Goal: Consume media (video, audio): Consume media (video, audio)

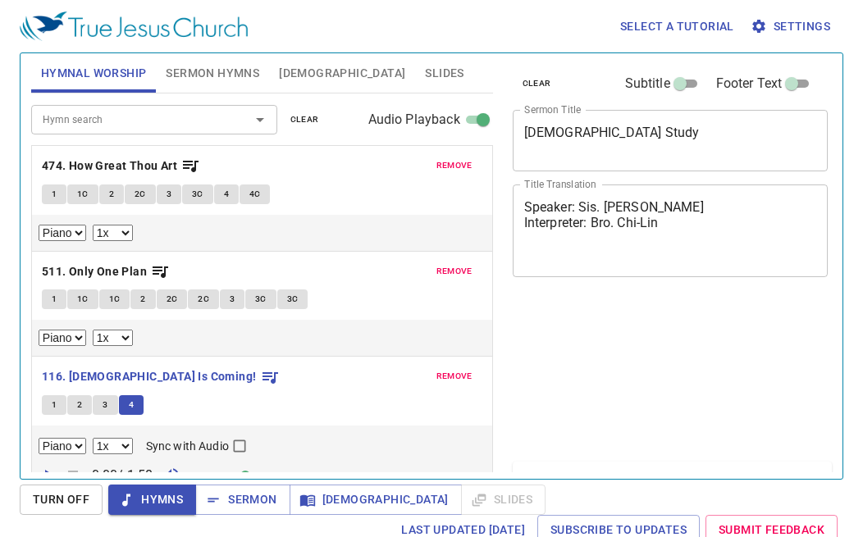
select select "1"
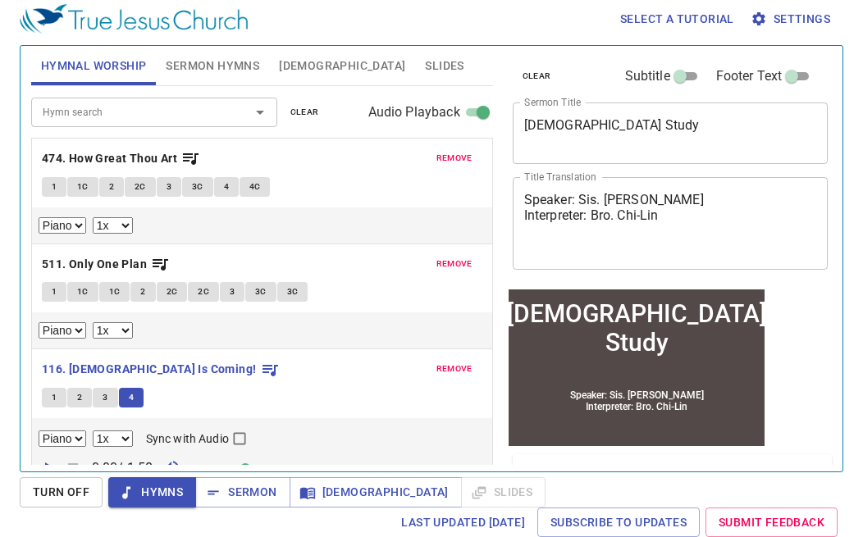
scroll to position [21, 0]
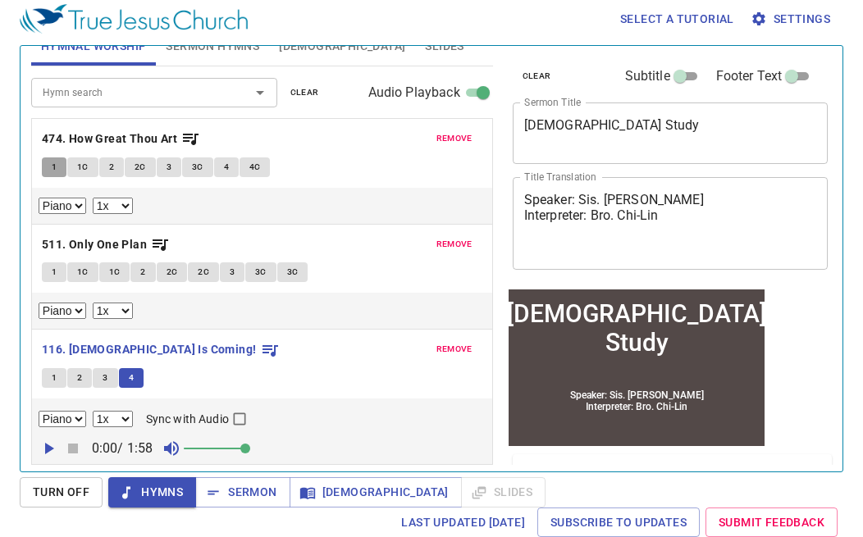
click at [51, 165] on button "1" at bounding box center [54, 168] width 25 height 20
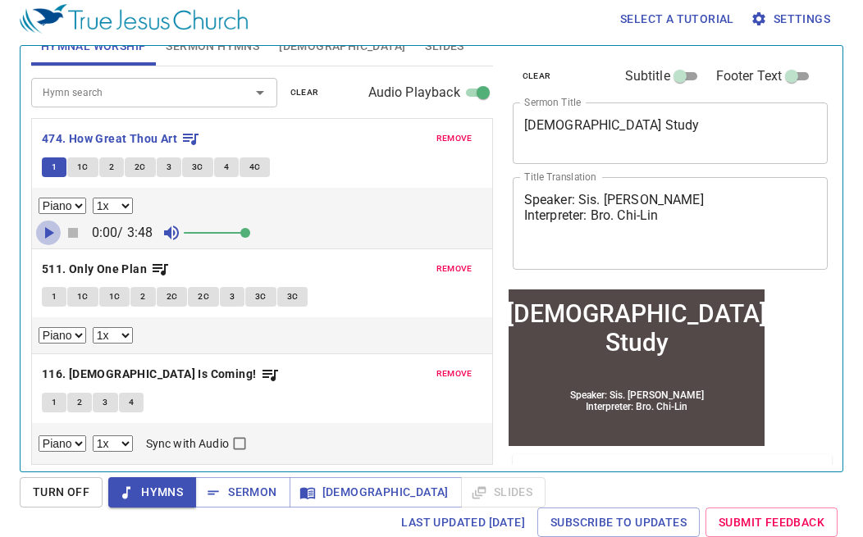
click at [50, 240] on icon "button" at bounding box center [49, 233] width 20 height 20
click at [53, 239] on icon "button" at bounding box center [49, 233] width 20 height 20
click at [51, 236] on icon "button" at bounding box center [49, 233] width 20 height 20
click at [84, 174] on button "1C" at bounding box center [82, 168] width 31 height 20
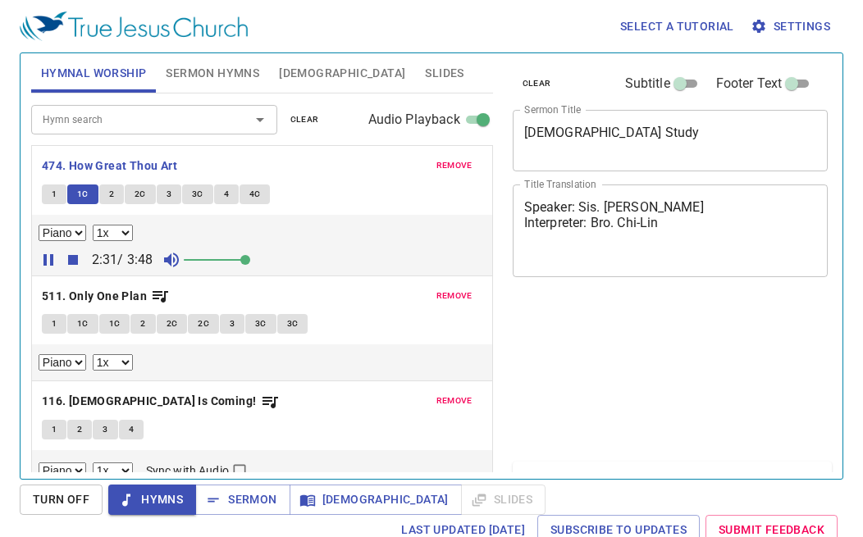
select select "1"
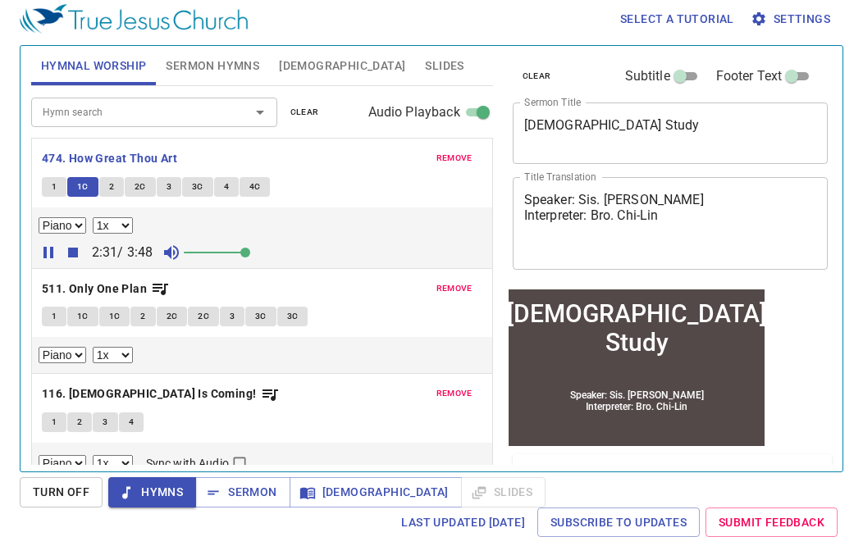
scroll to position [21, 0]
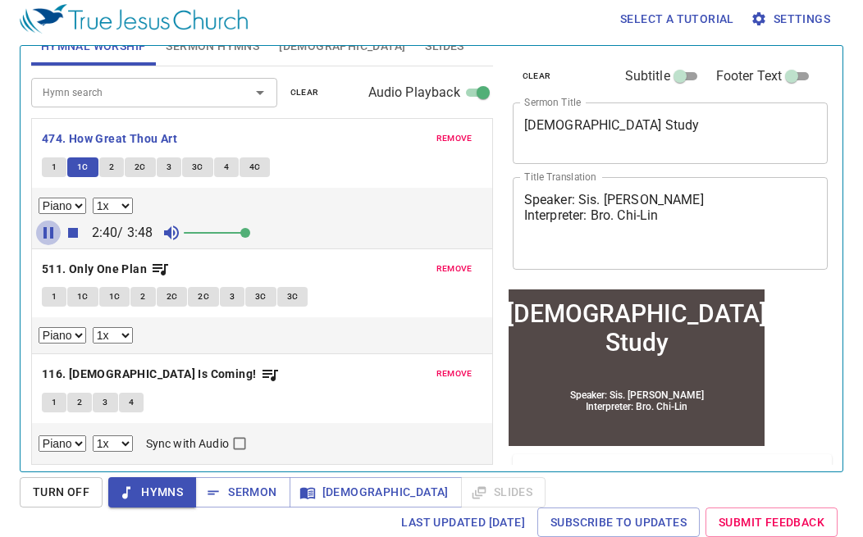
click at [50, 235] on icon "button" at bounding box center [48, 232] width 10 height 11
click at [50, 235] on icon "button" at bounding box center [49, 233] width 20 height 20
click at [50, 235] on icon "button" at bounding box center [48, 232] width 10 height 11
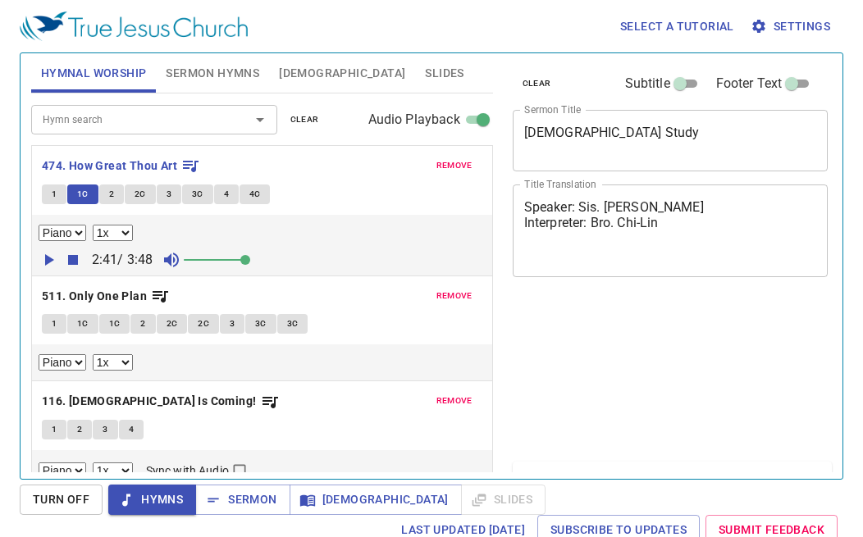
select select "1"
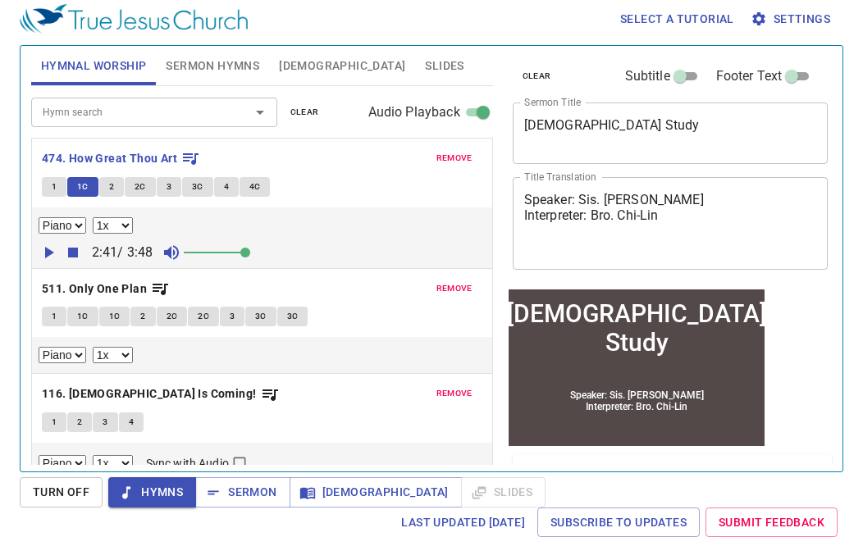
scroll to position [21, 0]
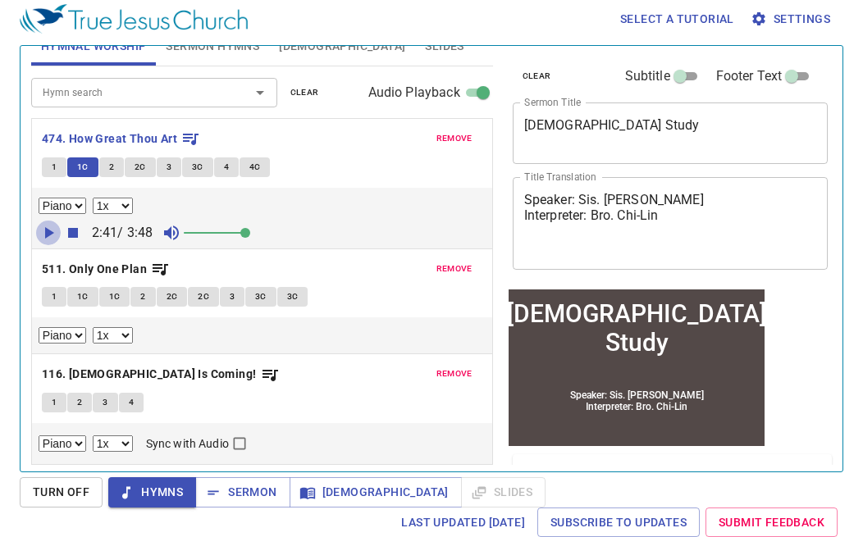
click at [50, 237] on icon "button" at bounding box center [49, 233] width 20 height 20
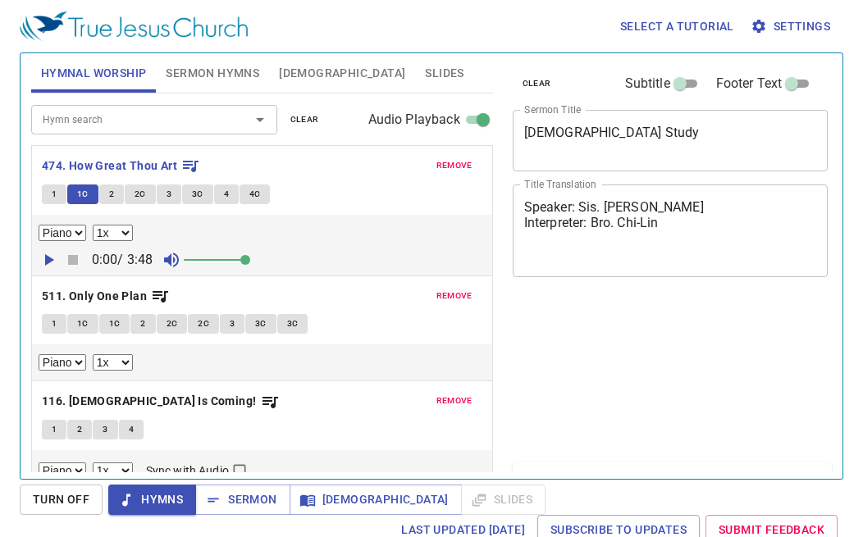
select select "1"
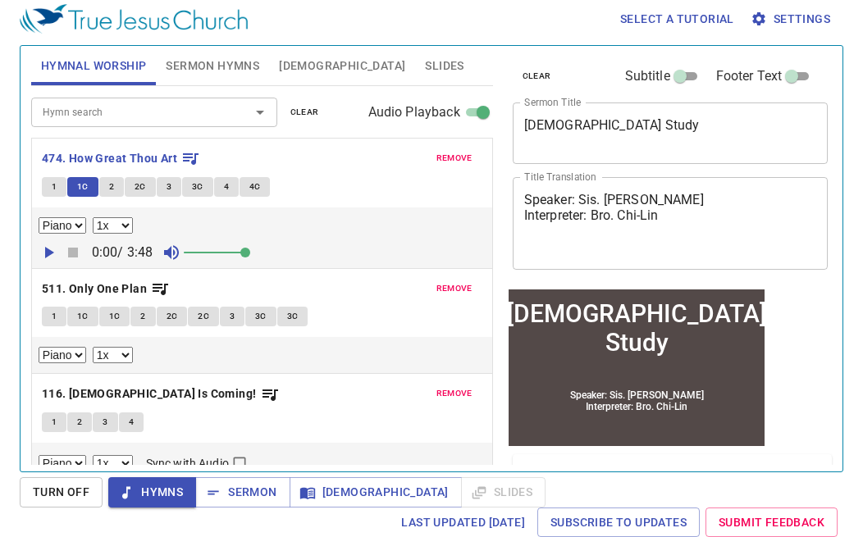
scroll to position [21, 0]
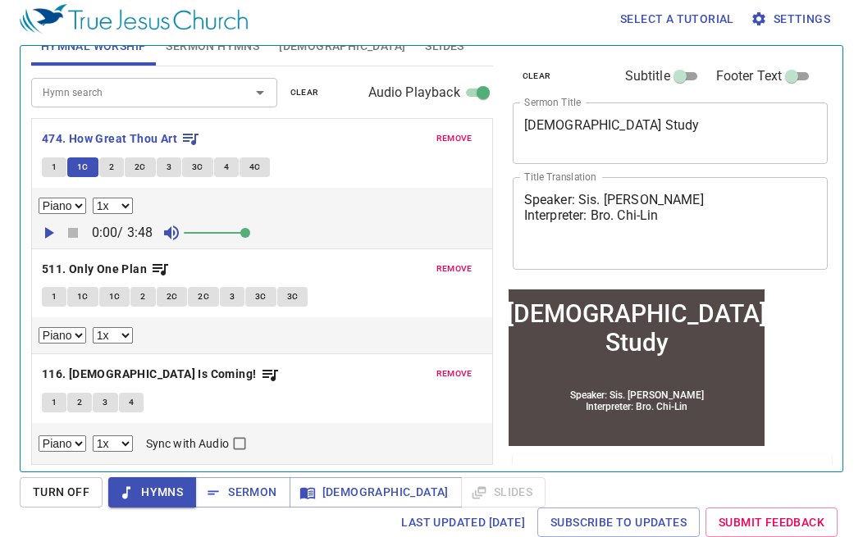
click at [53, 249] on div "remove 511. Only One Plan 1 1C 1C 2 2C 2C 3 3C 3C Piano 0.6x 0.7x 0.8x 0.9x 1x …" at bounding box center [262, 302] width 462 height 107
click at [53, 261] on b "511. Only One Plan" at bounding box center [94, 269] width 105 height 21
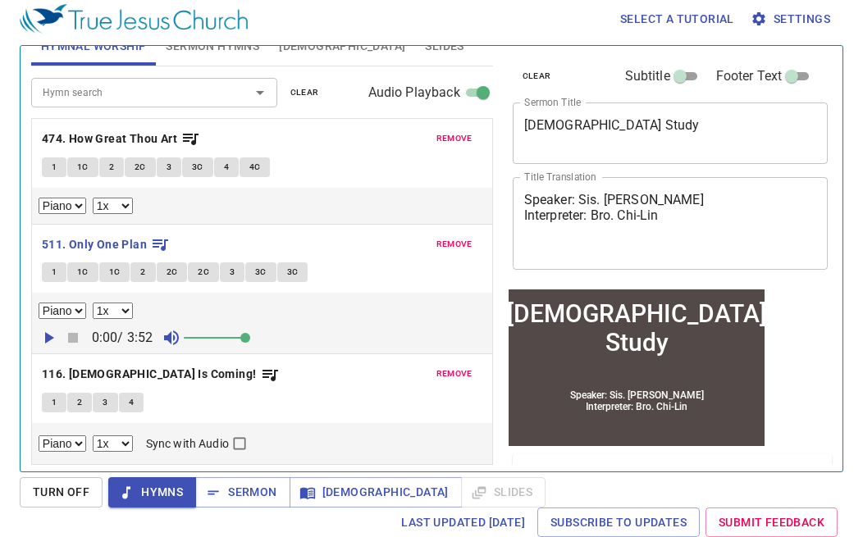
click at [51, 343] on icon "button" at bounding box center [49, 338] width 20 height 20
click at [61, 171] on button "1" at bounding box center [54, 168] width 25 height 20
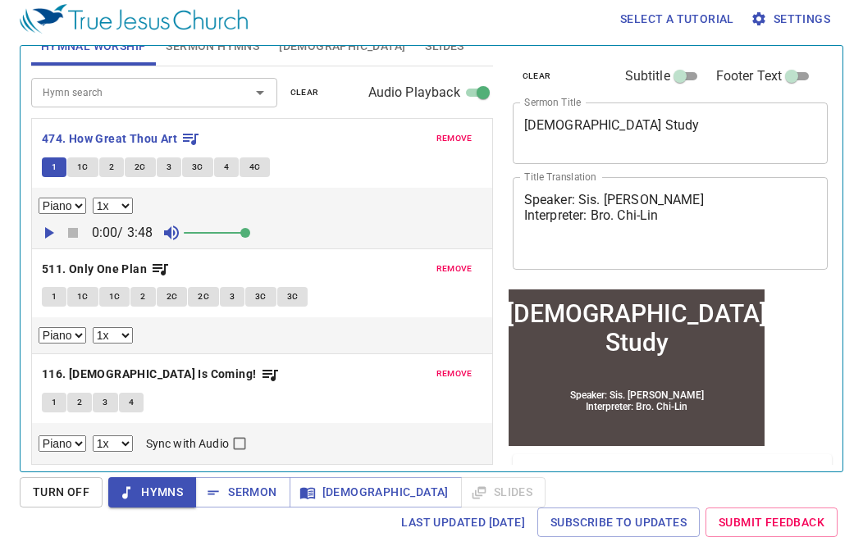
click at [45, 232] on icon "button" at bounding box center [49, 232] width 9 height 11
click at [49, 231] on icon "button" at bounding box center [49, 233] width 20 height 20
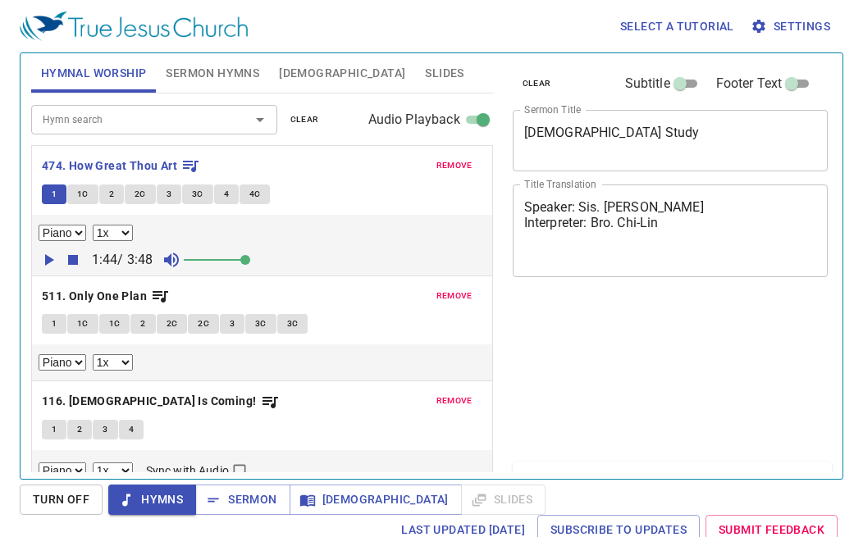
select select "1"
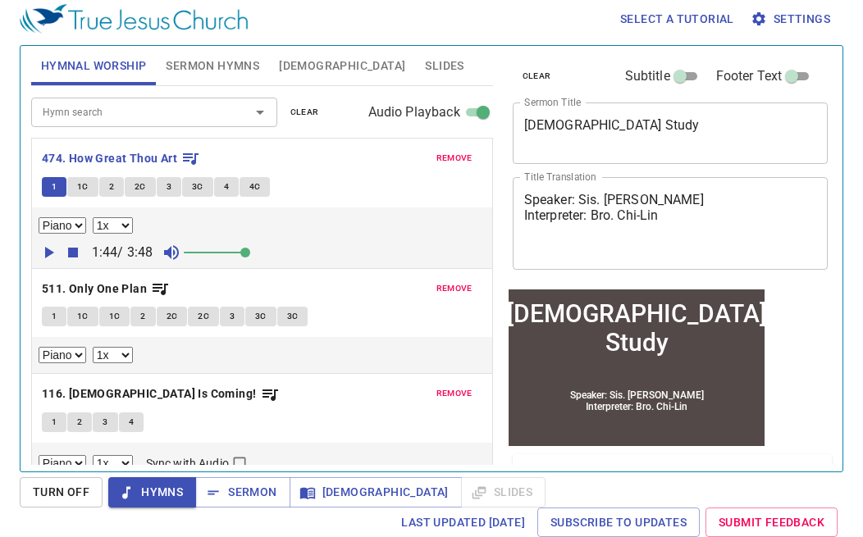
scroll to position [21, 0]
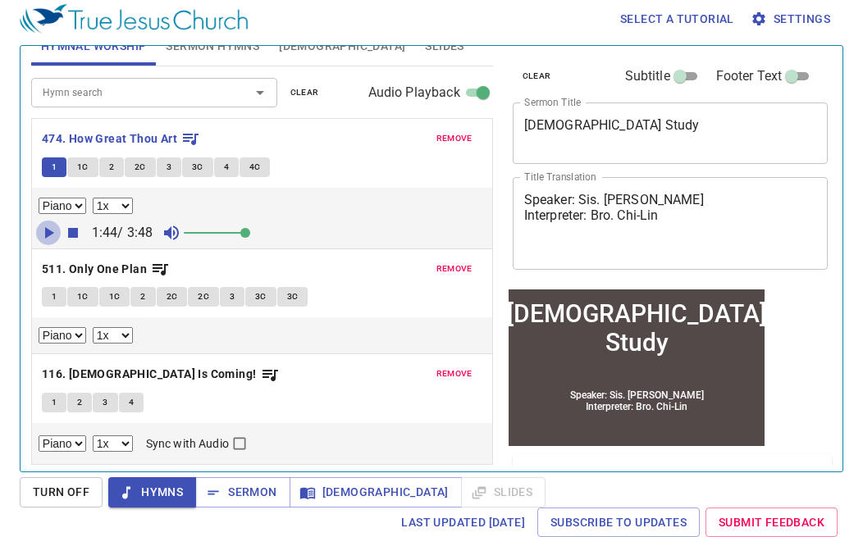
click at [45, 226] on icon "button" at bounding box center [49, 233] width 20 height 20
click at [43, 230] on icon "button" at bounding box center [49, 233] width 20 height 20
click at [53, 233] on icon "button" at bounding box center [48, 232] width 10 height 11
click at [53, 233] on icon "button" at bounding box center [49, 233] width 20 height 20
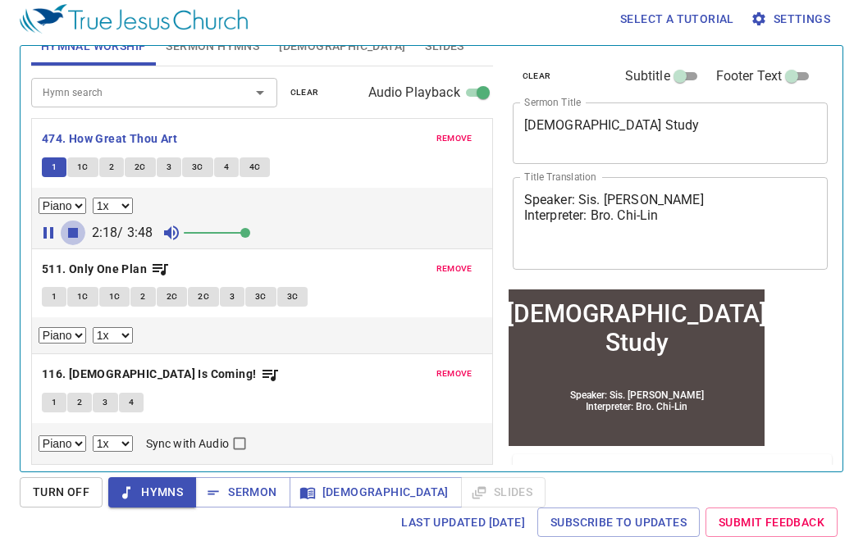
click at [62, 234] on button "button" at bounding box center [73, 233] width 25 height 25
click at [55, 235] on icon "button" at bounding box center [49, 233] width 20 height 20
click at [53, 234] on icon "button" at bounding box center [49, 233] width 20 height 20
click at [54, 234] on icon "button" at bounding box center [49, 233] width 20 height 20
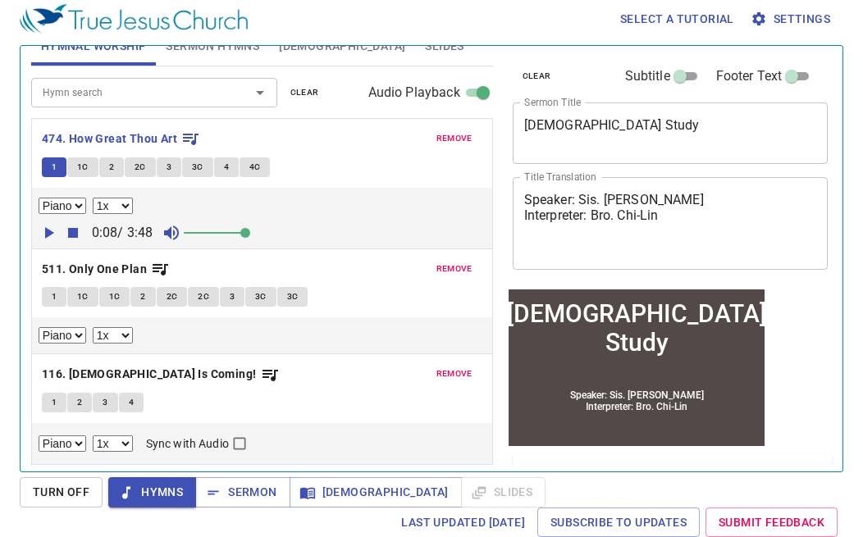
click at [33, 233] on div "Piano 0.6x 0.7x 0.8x 0.9x 1x 1.1x 1.2x 1.3x 1.4x 1.5x 1.7x 2x 0:08 / 3:48" at bounding box center [262, 218] width 460 height 61
click at [43, 233] on icon "button" at bounding box center [49, 233] width 20 height 20
click at [76, 229] on icon "button" at bounding box center [73, 233] width 10 height 10
click at [49, 229] on icon "button" at bounding box center [49, 232] width 9 height 11
click at [51, 234] on icon "button" at bounding box center [48, 232] width 10 height 11
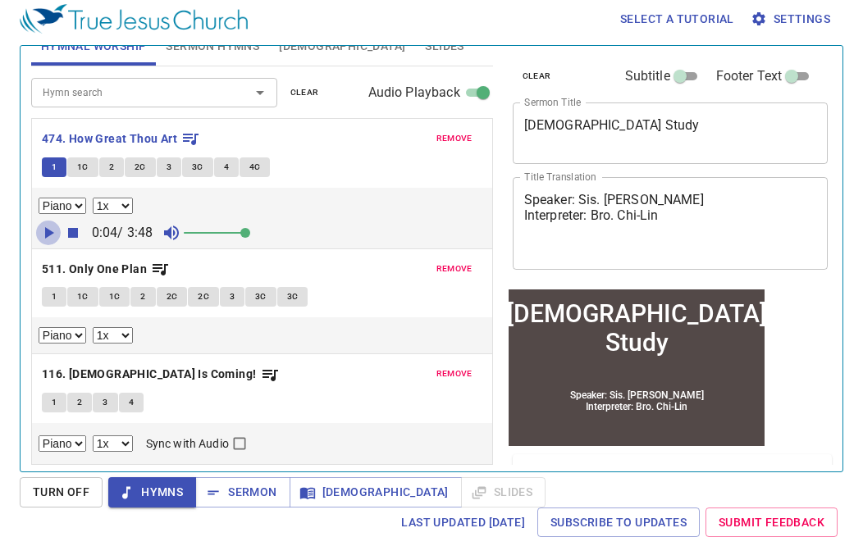
click at [47, 226] on icon "button" at bounding box center [49, 233] width 20 height 20
click at [71, 232] on icon "button" at bounding box center [73, 233] width 10 height 10
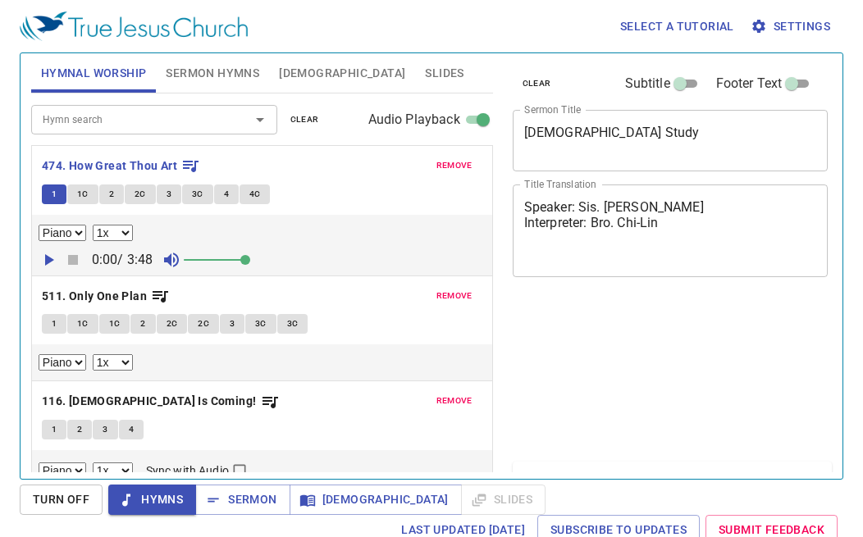
select select "1"
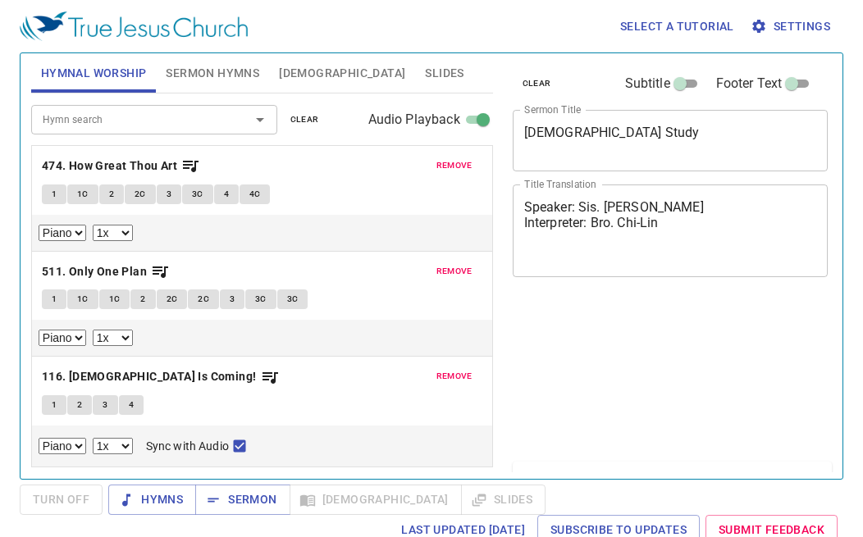
select select "1"
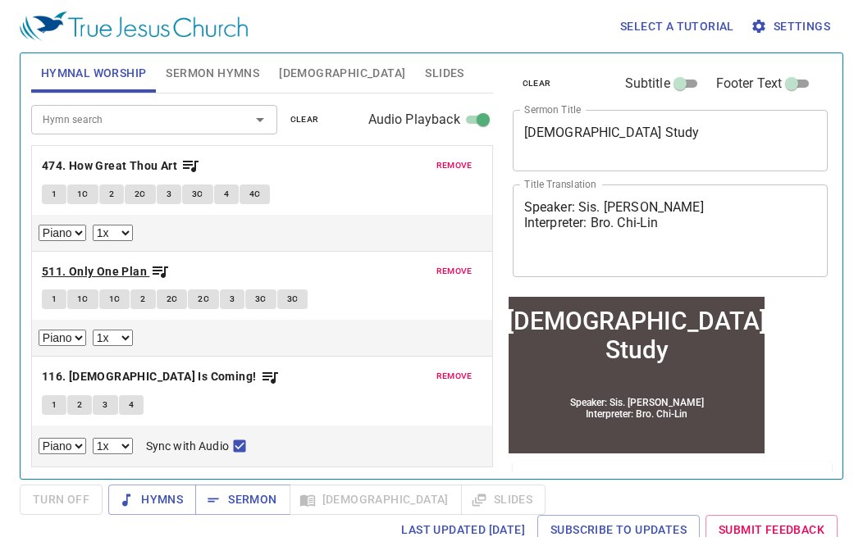
click at [75, 262] on b "511. Only One Plan" at bounding box center [94, 272] width 105 height 21
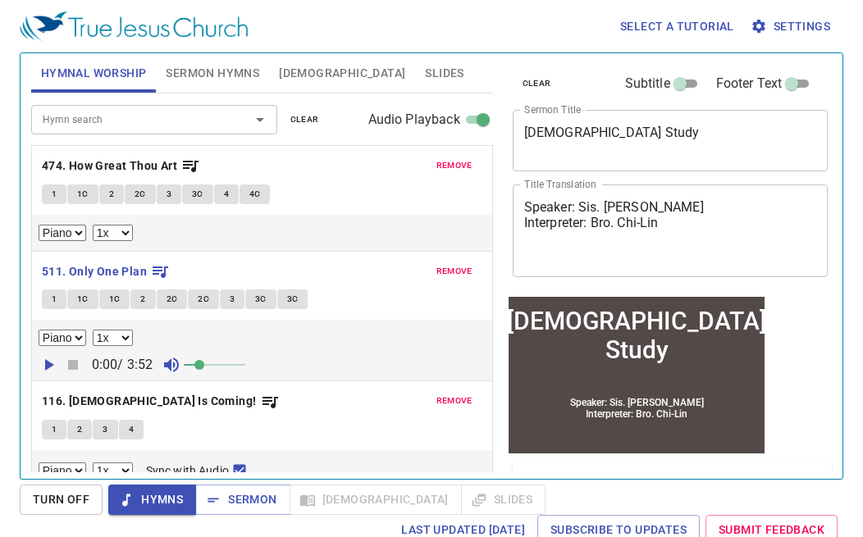
click at [61, 367] on div "0:00 / 3:52" at bounding box center [262, 365] width 447 height 25
click at [47, 368] on icon "button" at bounding box center [49, 364] width 9 height 11
click at [220, 374] on span at bounding box center [215, 365] width 62 height 23
click at [239, 366] on span at bounding box center [215, 365] width 62 height 23
click at [52, 367] on icon "button" at bounding box center [48, 364] width 10 height 11
